Goal: Find specific page/section: Find specific page/section

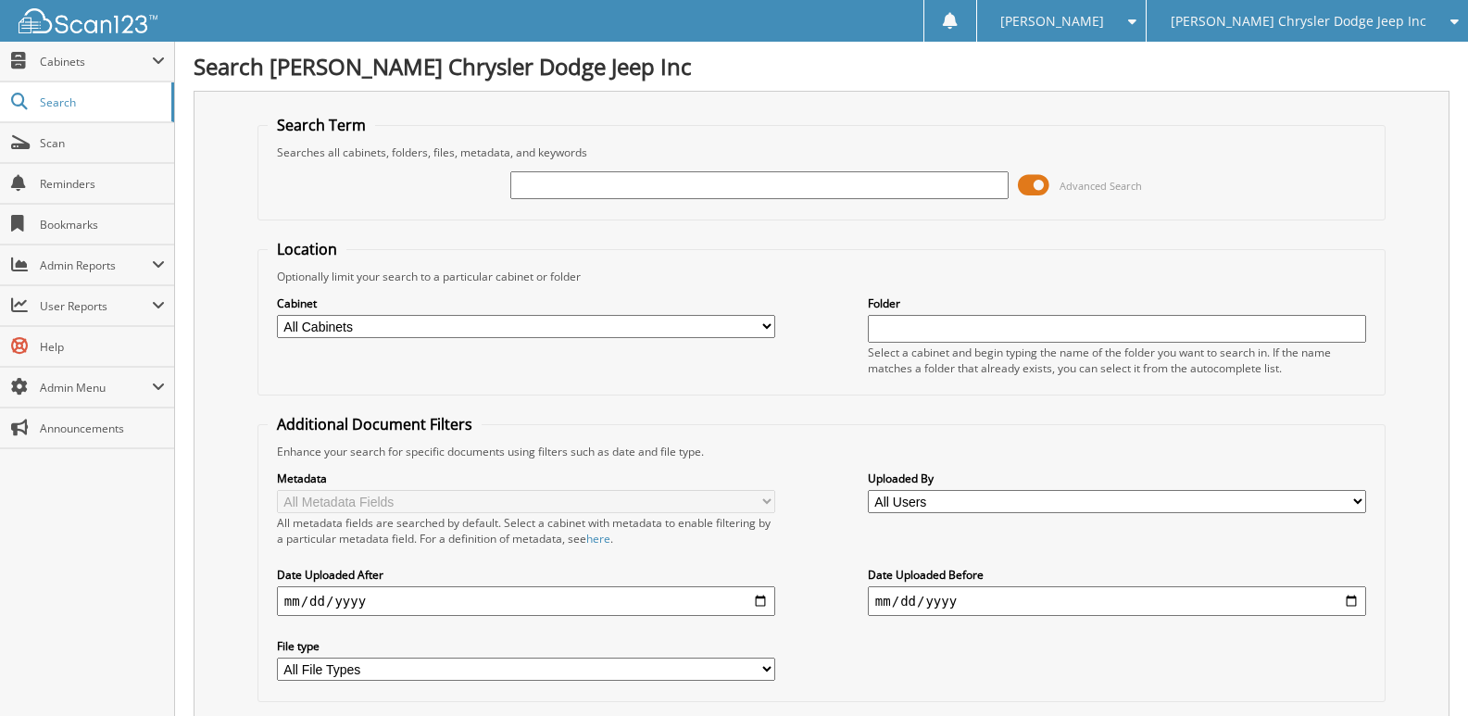
click at [552, 178] on input "text" at bounding box center [759, 185] width 498 height 28
type input "56686"
click at [437, 332] on select "All Cabinets ACCOUNTS PAYABLE CAR DEALS DMV HR PARTS SERVICE RO" at bounding box center [526, 326] width 498 height 23
select select "26323"
click at [277, 315] on select "All Cabinets ACCOUNTS PAYABLE CAR DEALS DMV HR PARTS SERVICE RO" at bounding box center [526, 326] width 498 height 23
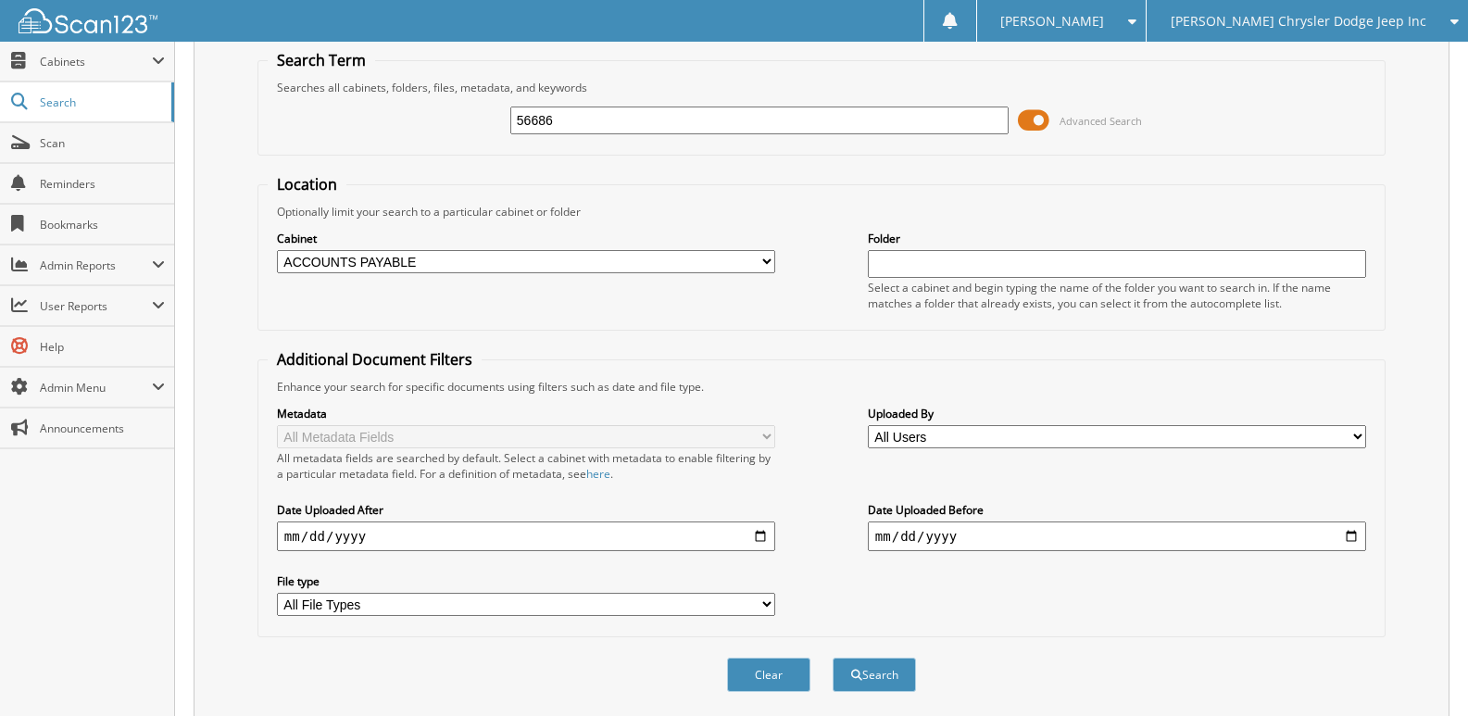
scroll to position [125, 0]
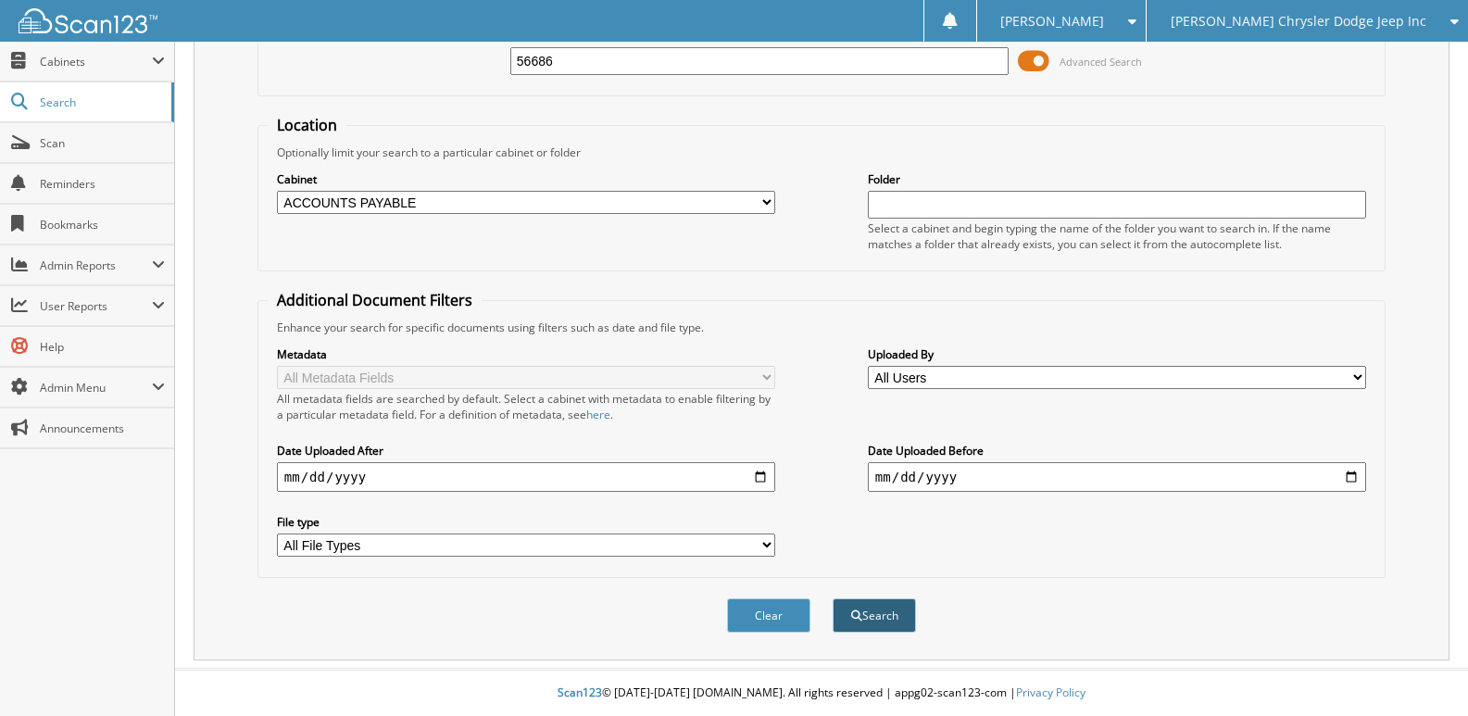
click at [869, 611] on button "Search" at bounding box center [873, 615] width 83 height 34
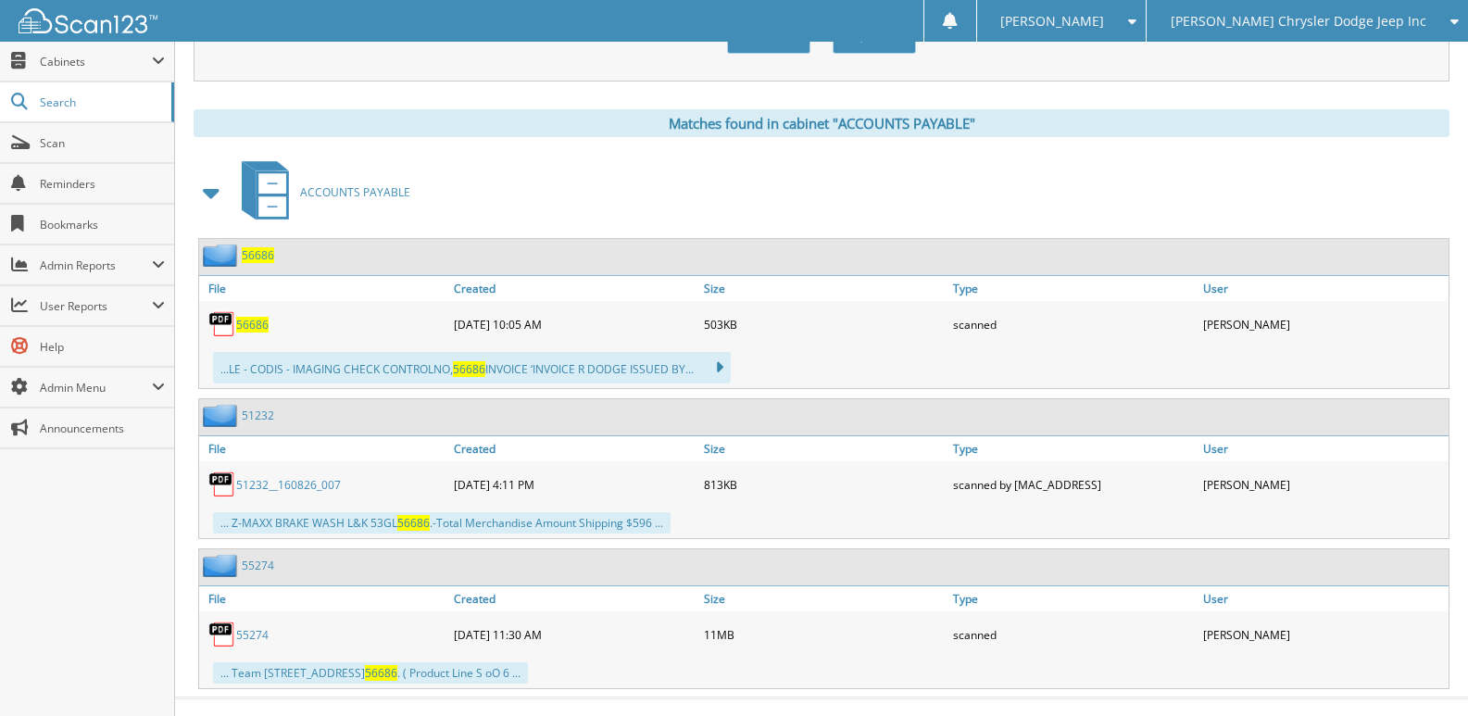
scroll to position [732, 0]
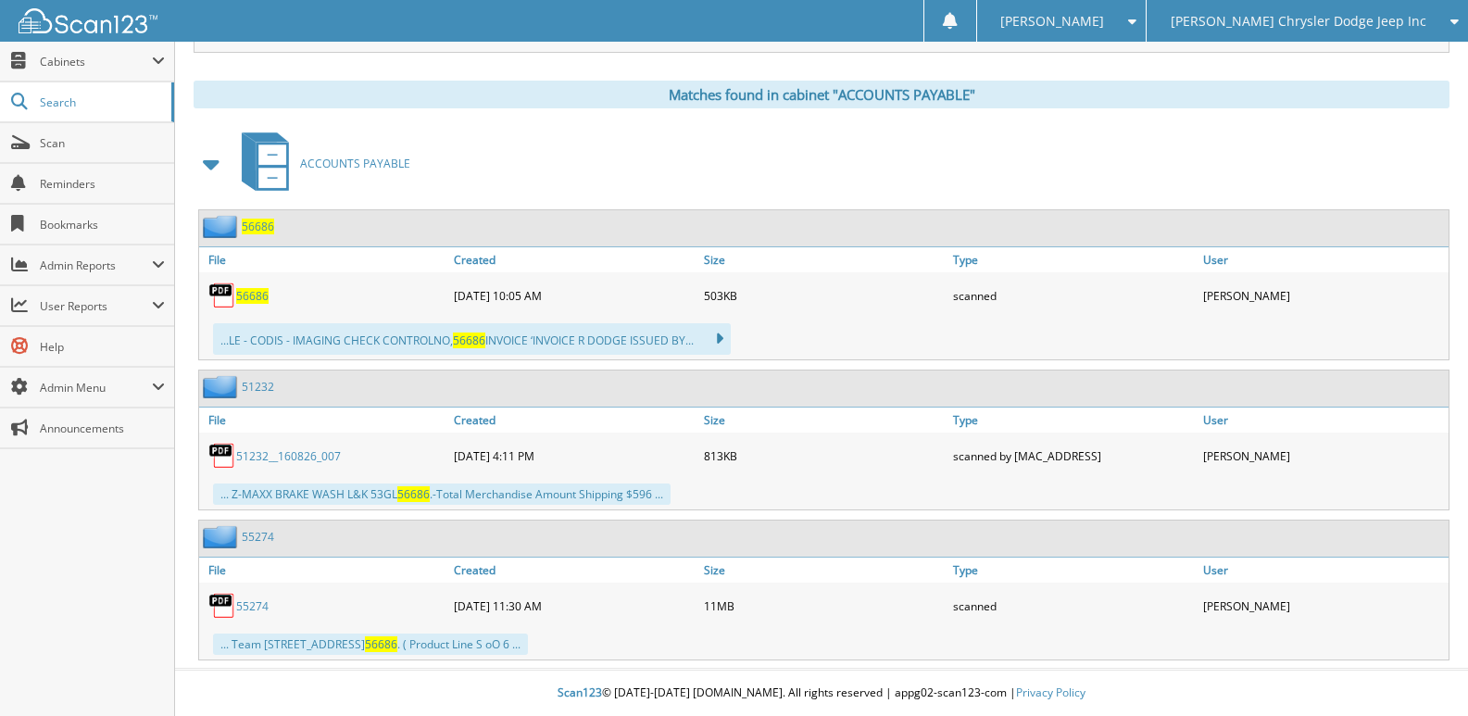
click at [251, 292] on span "56686" at bounding box center [252, 296] width 32 height 16
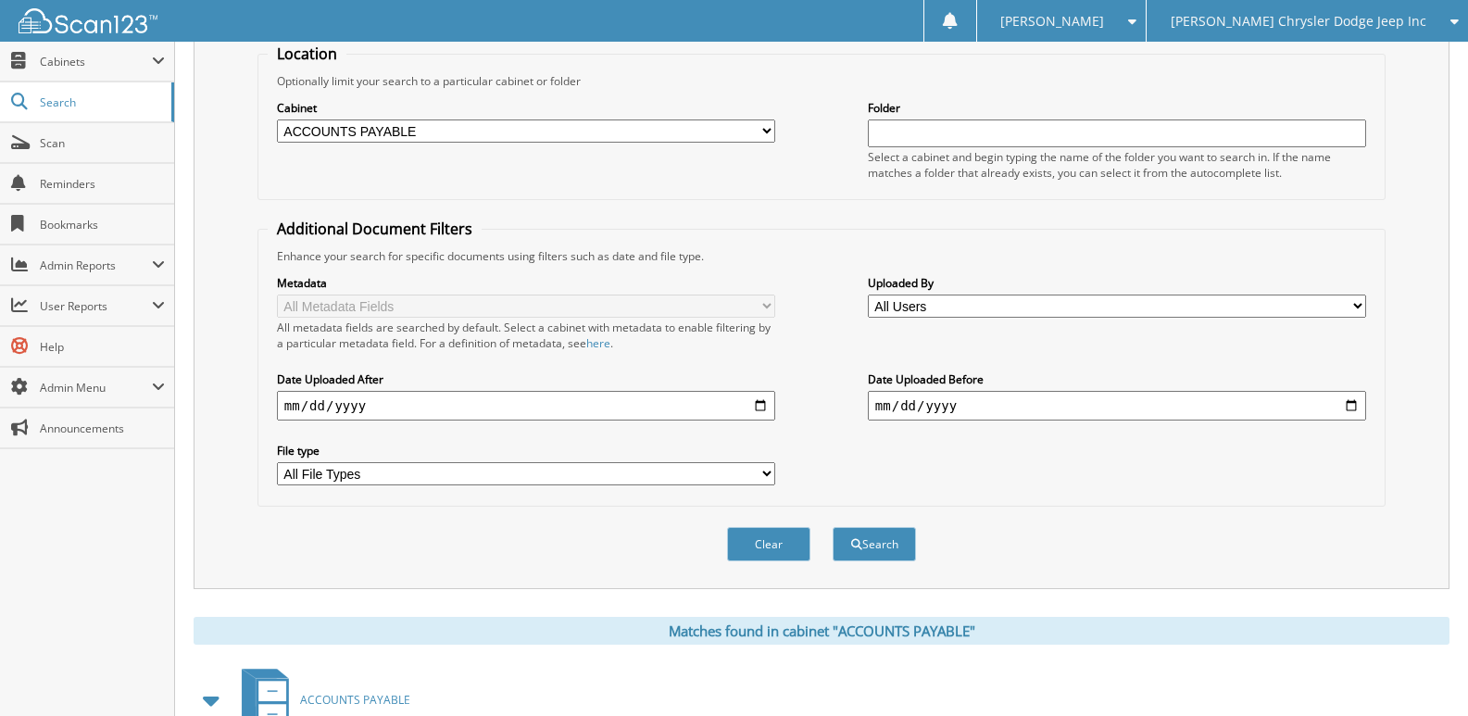
scroll to position [0, 0]
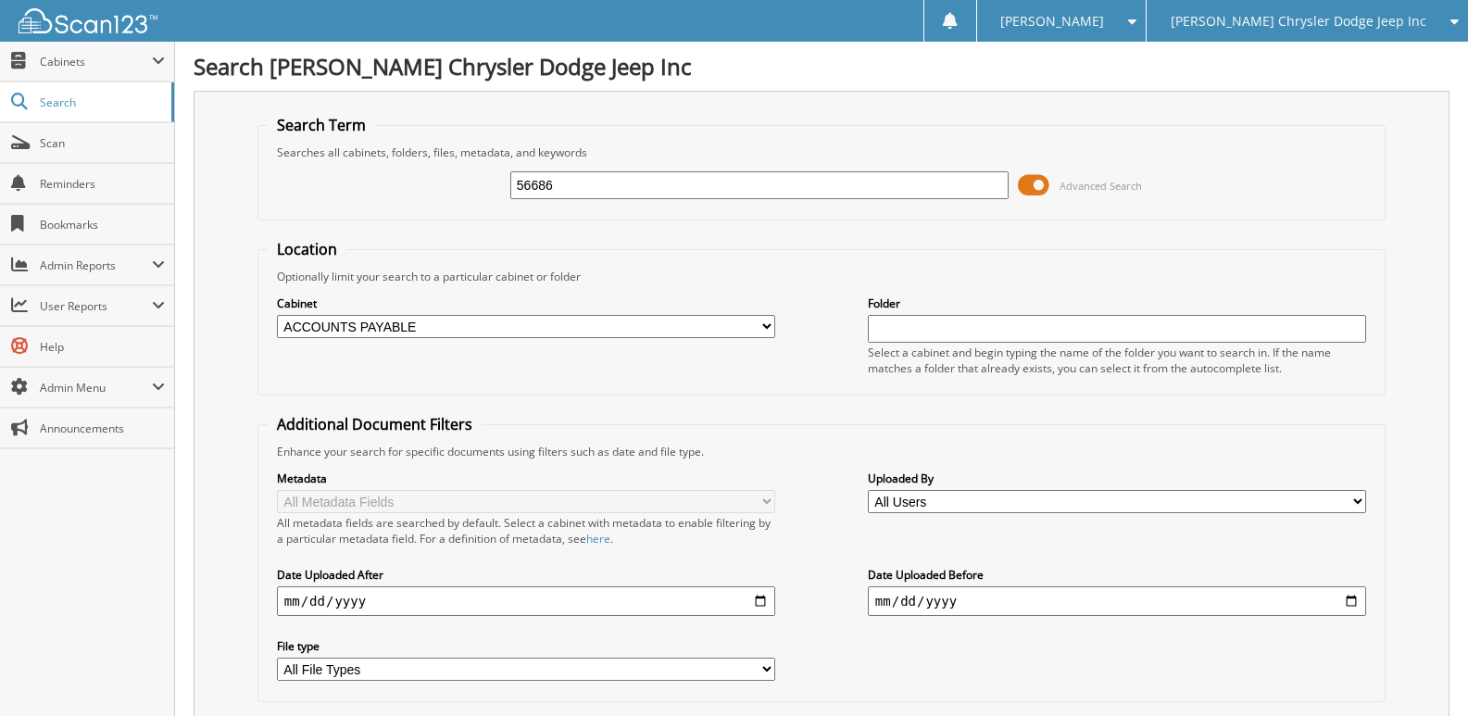
drag, startPoint x: 572, startPoint y: 184, endPoint x: 281, endPoint y: 228, distance: 294.0
click at [290, 228] on form "Search Term Searches all cabinets, folders, files, metadata, and keywords 56686…" at bounding box center [821, 446] width 1128 height 662
type input "56387"
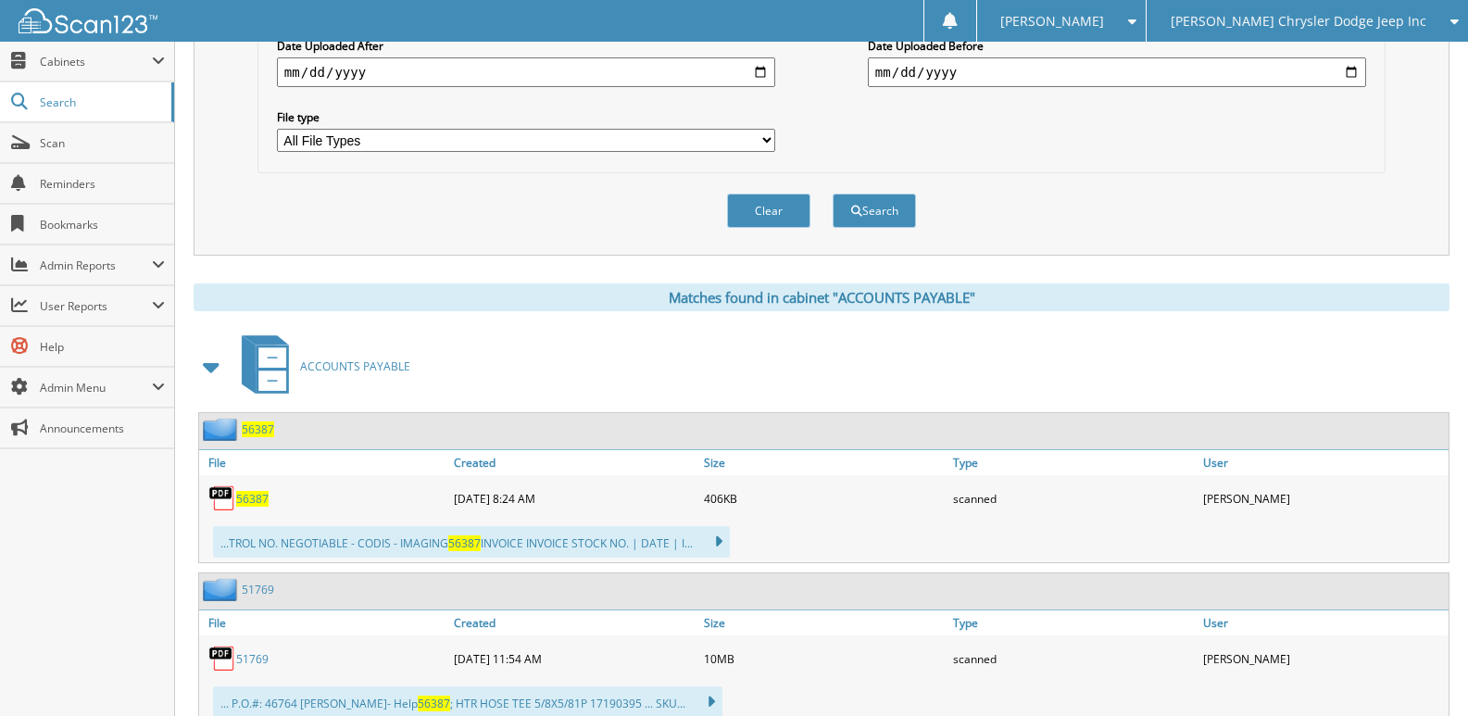
scroll to position [556, 0]
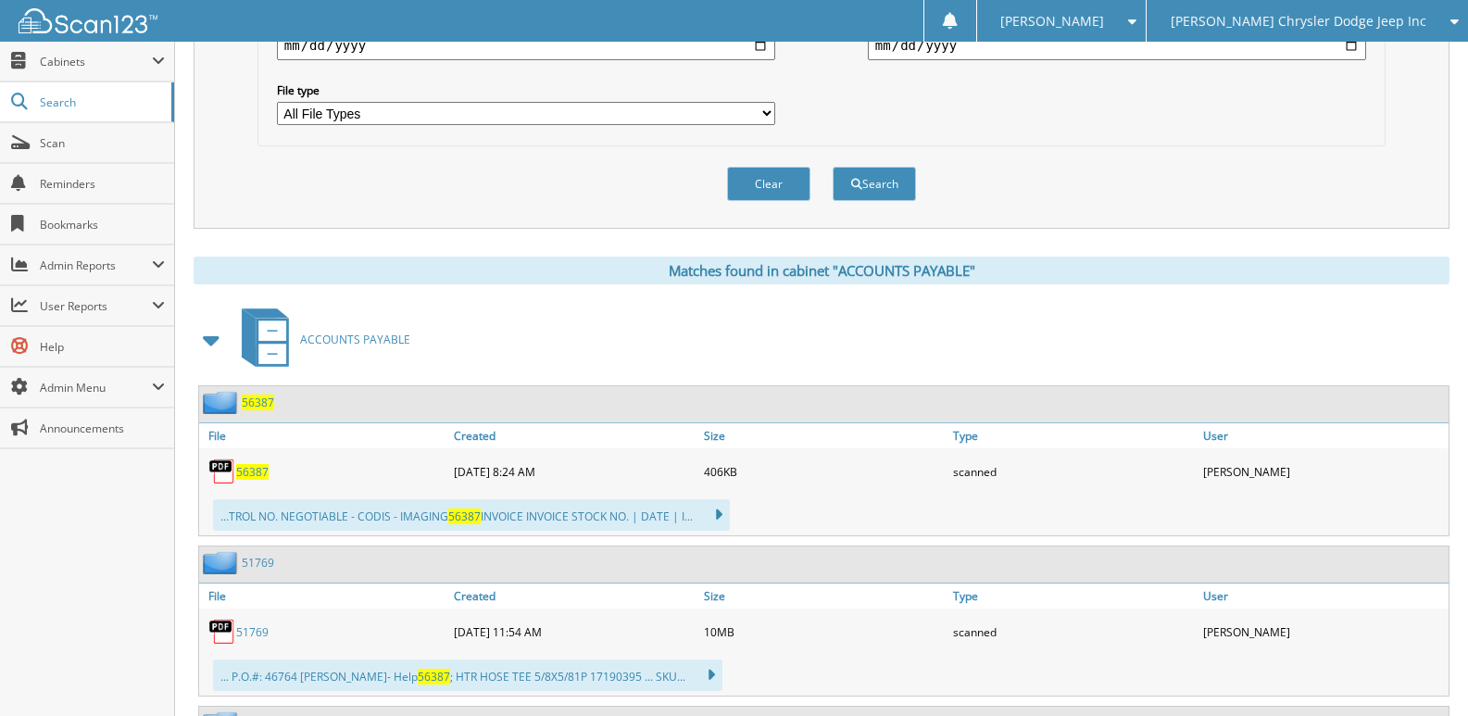
click at [247, 475] on span "56387" at bounding box center [252, 472] width 32 height 16
